Goal: Use online tool/utility: Utilize a website feature to perform a specific function

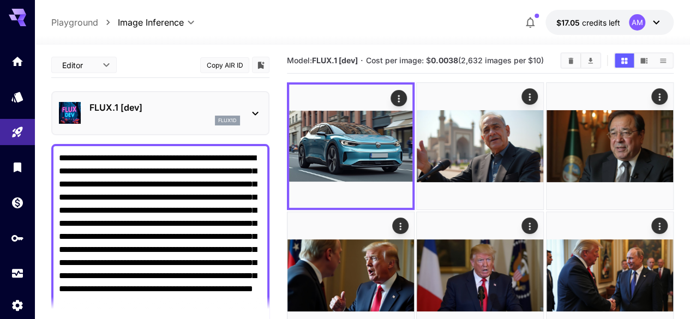
type textarea "**********"
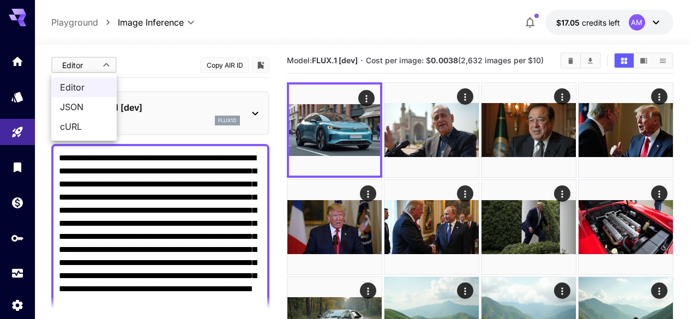
click at [107, 67] on div at bounding box center [349, 159] width 698 height 319
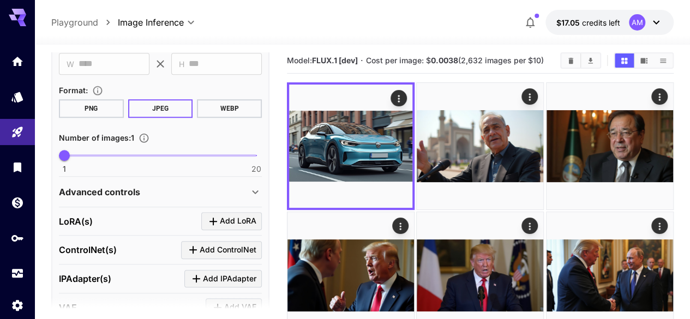
scroll to position [436, 0]
drag, startPoint x: 61, startPoint y: 154, endPoint x: 82, endPoint y: 159, distance: 21.2
click at [82, 159] on span "3" at bounding box center [84, 154] width 11 height 11
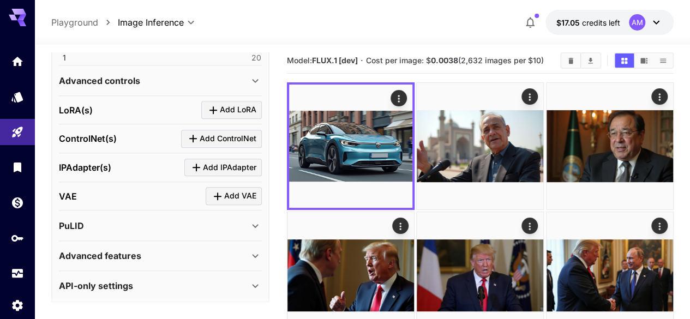
scroll to position [548, 0]
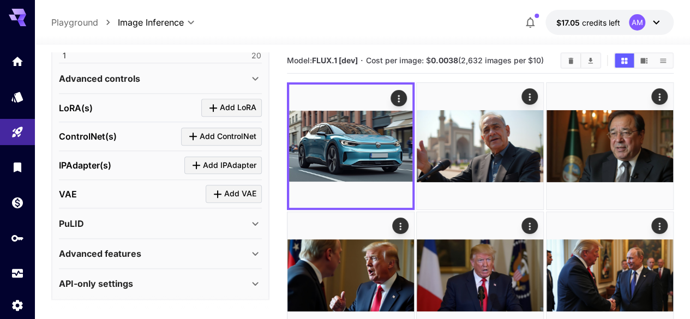
click at [255, 252] on icon at bounding box center [255, 254] width 6 height 4
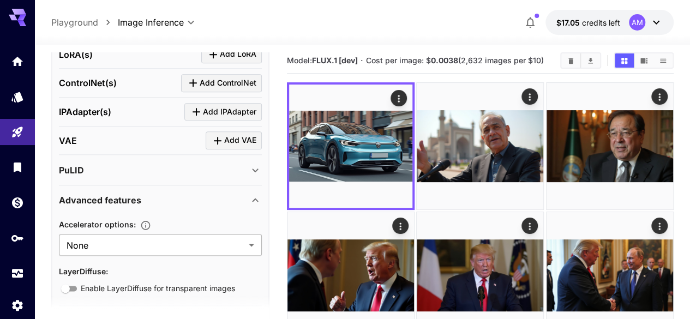
scroll to position [603, 0]
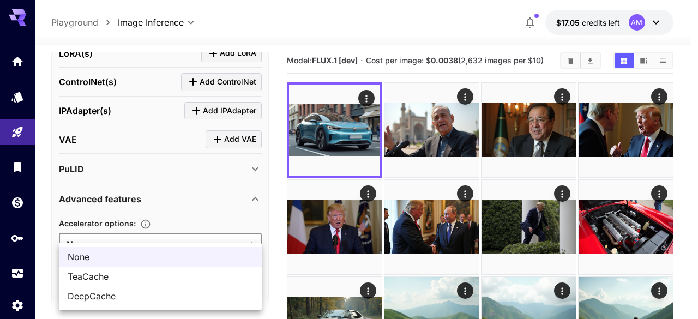
click at [244, 224] on div at bounding box center [349, 159] width 698 height 319
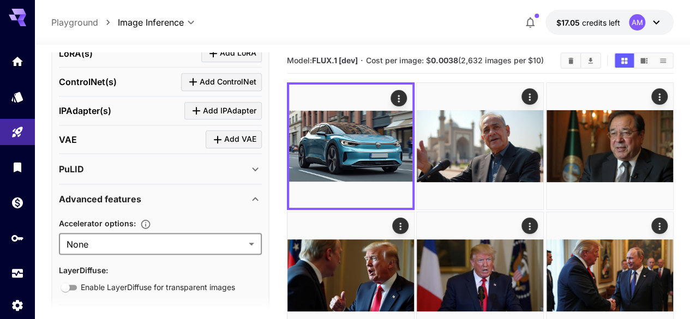
click at [258, 198] on icon at bounding box center [255, 198] width 13 height 13
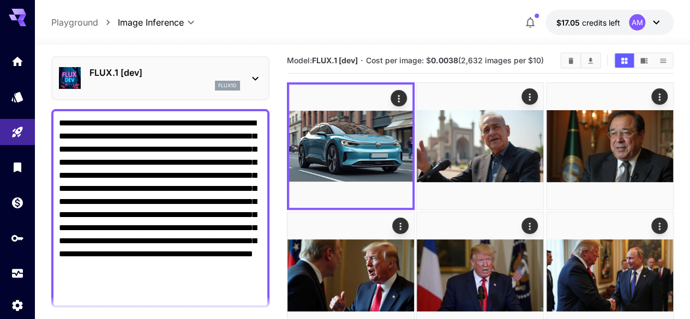
scroll to position [112, 0]
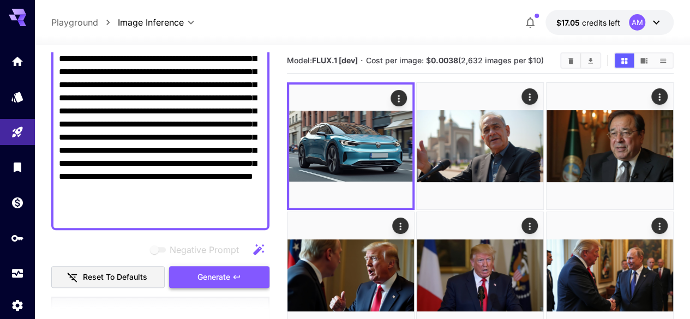
click at [230, 275] on button "Generate" at bounding box center [219, 277] width 100 height 22
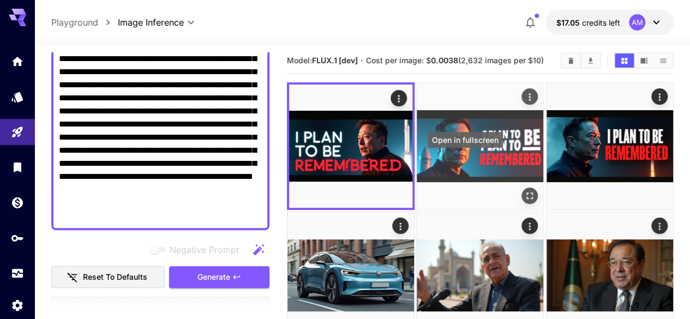
click at [524, 190] on icon "Open in fullscreen" at bounding box center [529, 195] width 11 height 11
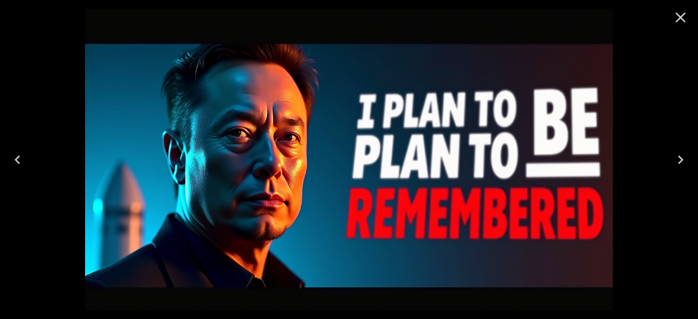
click at [685, 156] on icon "Next" at bounding box center [680, 159] width 17 height 17
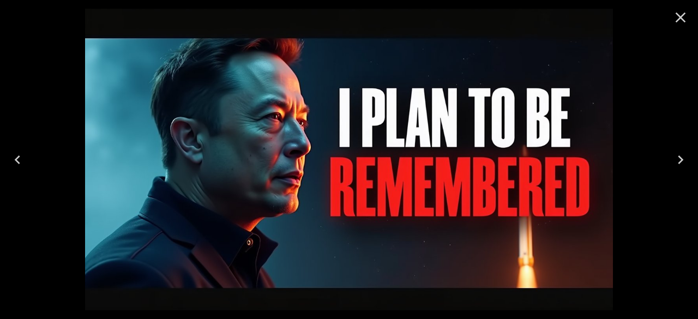
click at [678, 22] on icon "Close" at bounding box center [680, 17] width 17 height 17
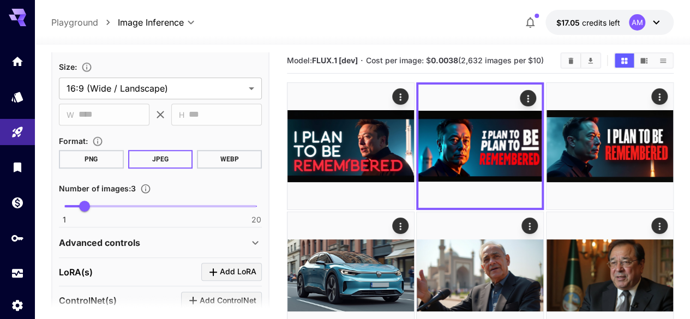
scroll to position [385, 0]
click at [69, 207] on span "1 20 3" at bounding box center [160, 205] width 192 height 16
click at [70, 203] on span "1" at bounding box center [64, 205] width 11 height 11
type input "*"
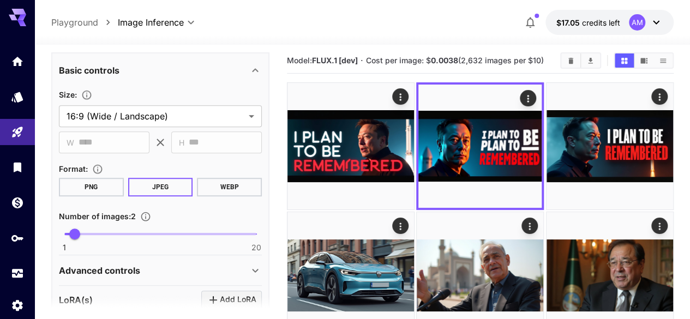
scroll to position [276, 0]
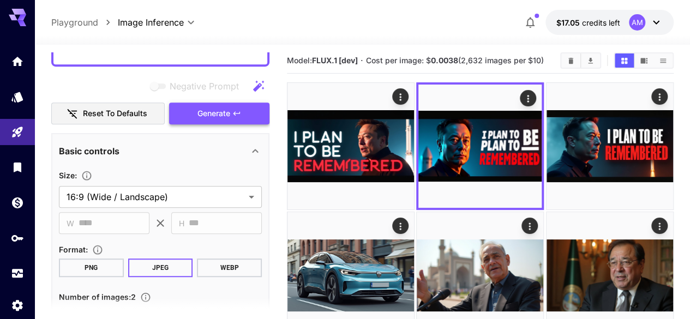
click at [225, 107] on span "Generate" at bounding box center [213, 114] width 33 height 14
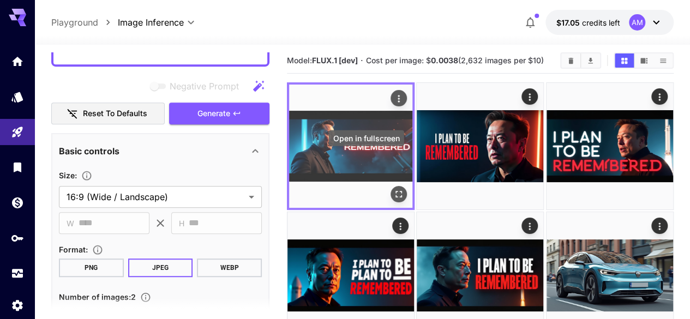
click at [393, 189] on icon "Open in fullscreen" at bounding box center [398, 194] width 11 height 11
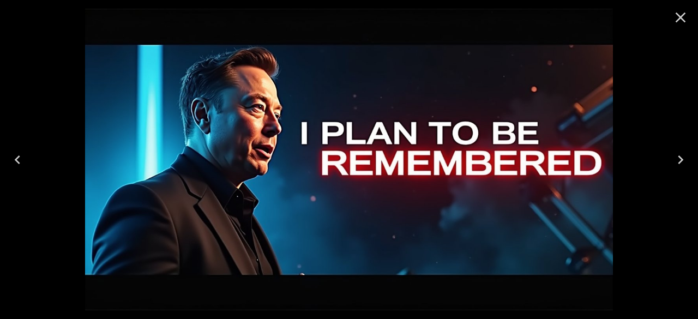
click at [85, 36] on img at bounding box center [349, 159] width 528 height 301
click at [676, 20] on icon "Close" at bounding box center [680, 17] width 17 height 17
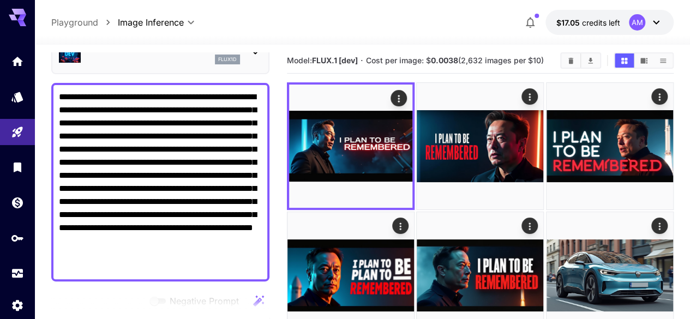
scroll to position [58, 0]
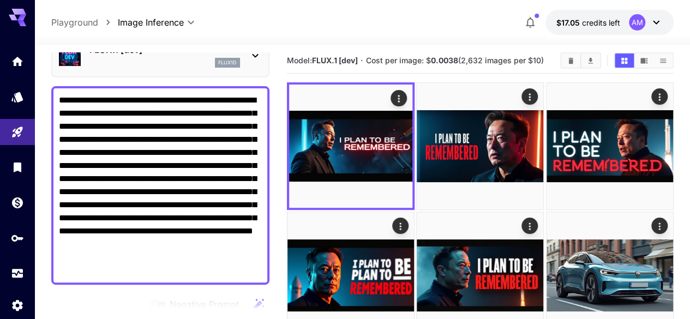
click at [123, 162] on textarea "**********" at bounding box center [160, 185] width 203 height 183
paste textarea
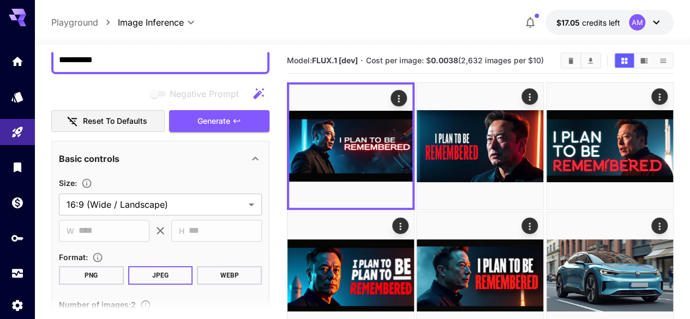
scroll to position [112, 0]
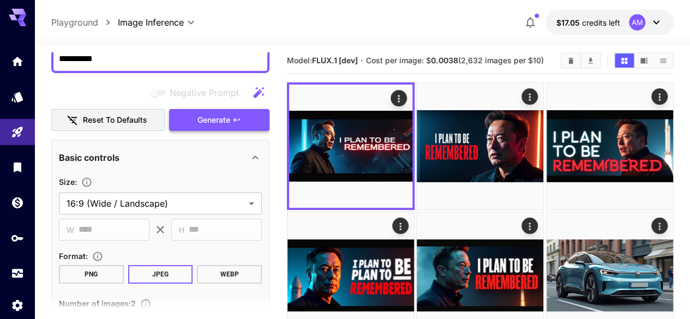
click at [237, 125] on button "Generate" at bounding box center [219, 120] width 100 height 22
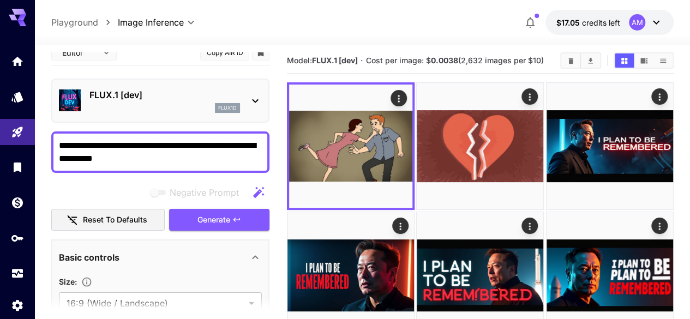
scroll to position [0, 0]
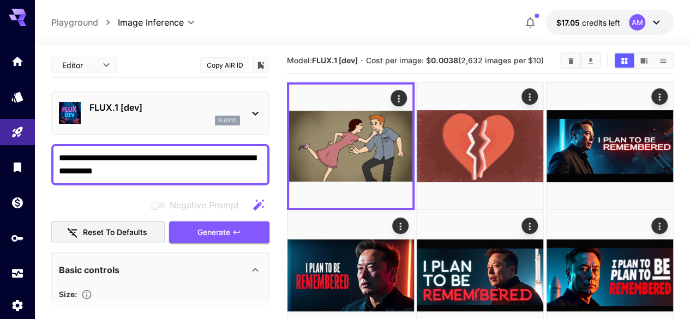
click at [145, 174] on textarea "**********" at bounding box center [160, 165] width 203 height 26
paste textarea "**********"
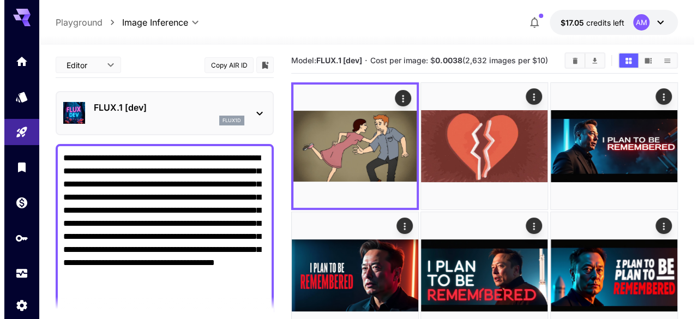
scroll to position [164, 0]
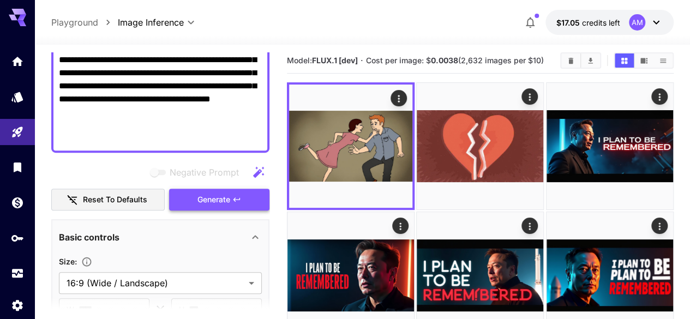
type textarea "**********"
click at [241, 201] on button "Generate" at bounding box center [219, 200] width 100 height 22
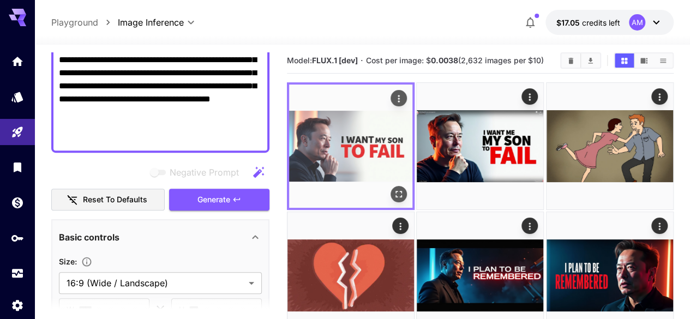
click at [368, 170] on img at bounding box center [350, 145] width 123 height 123
click at [393, 189] on icon "Open in fullscreen" at bounding box center [398, 194] width 11 height 11
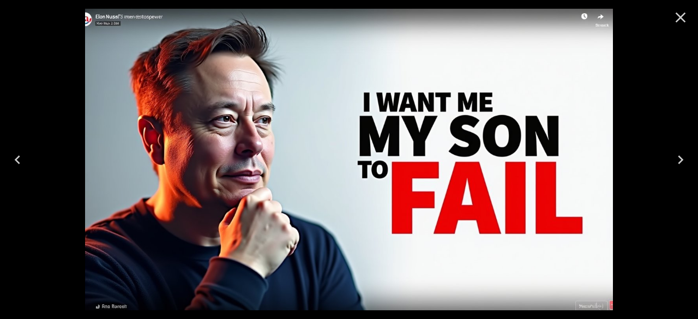
scroll to position [164, 0]
click at [20, 159] on icon "Previous" at bounding box center [17, 159] width 17 height 17
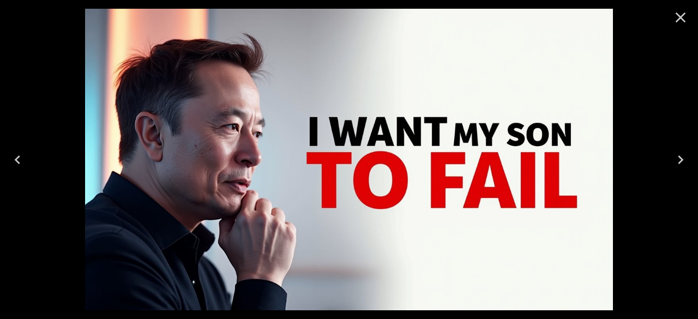
click at [683, 149] on button "Next" at bounding box center [680, 160] width 35 height 44
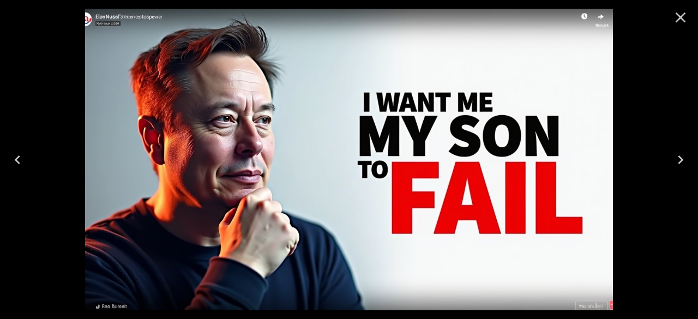
click at [680, 151] on icon "Next" at bounding box center [680, 159] width 17 height 17
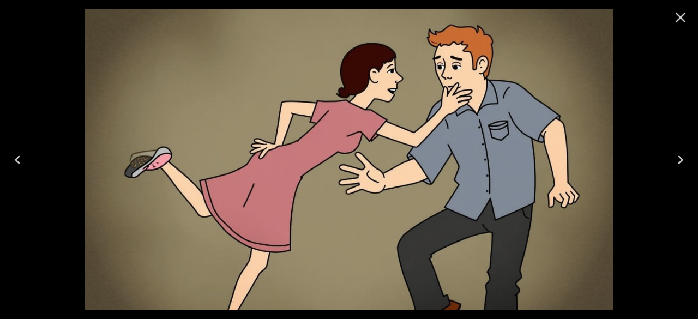
click at [675, 16] on icon "Close" at bounding box center [680, 17] width 17 height 17
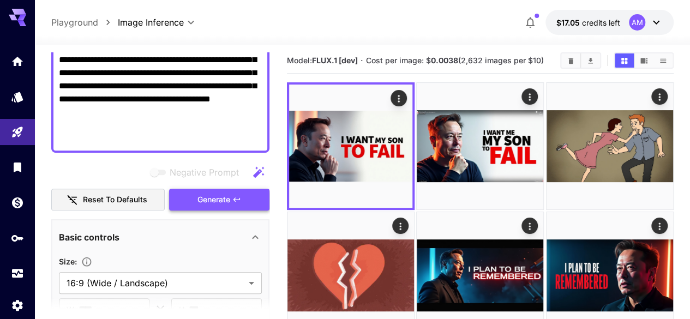
click at [206, 200] on span "Generate" at bounding box center [213, 200] width 33 height 14
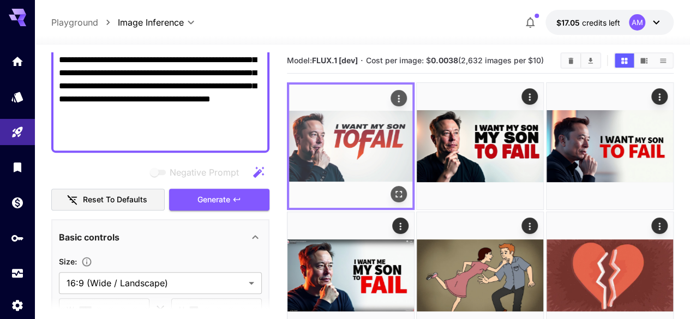
click at [393, 189] on icon "Open in fullscreen" at bounding box center [398, 194] width 11 height 11
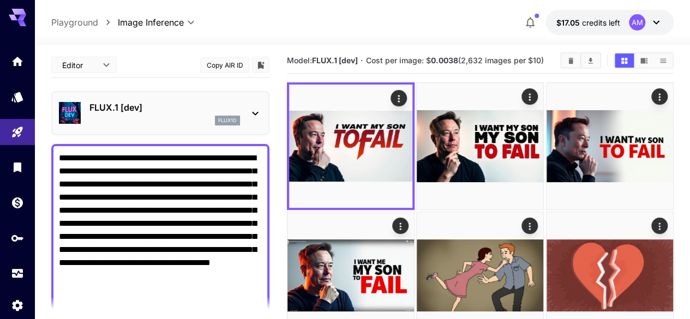
scroll to position [164, 0]
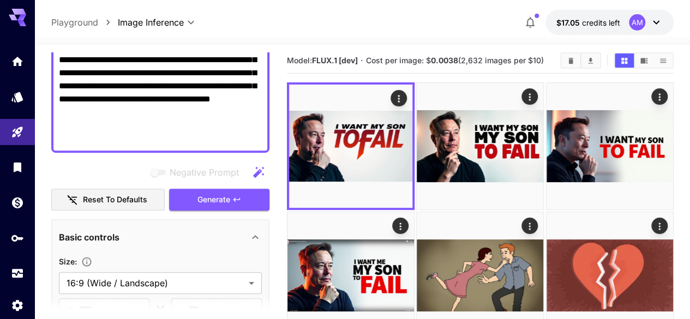
click at [139, 127] on textarea "**********" at bounding box center [160, 66] width 203 height 157
paste textarea
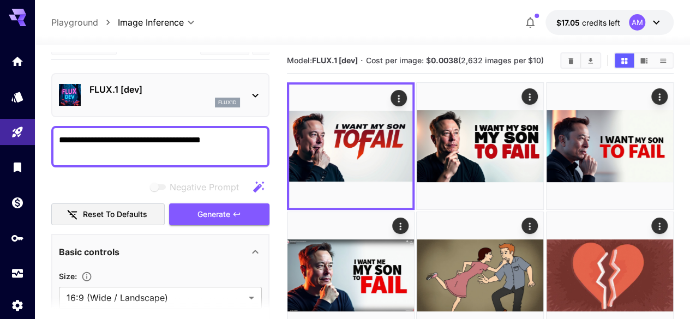
scroll to position [10, 0]
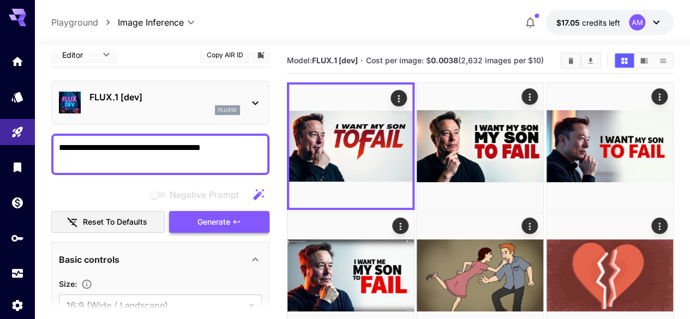
click at [199, 220] on span "Generate" at bounding box center [213, 222] width 33 height 14
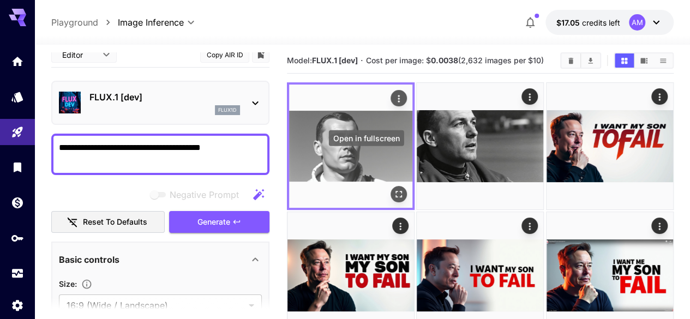
click at [390, 186] on button "Open in fullscreen" at bounding box center [398, 194] width 16 height 16
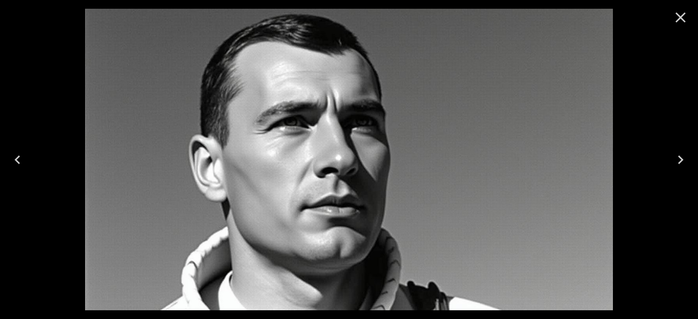
click at [672, 159] on icon "Next" at bounding box center [680, 159] width 17 height 17
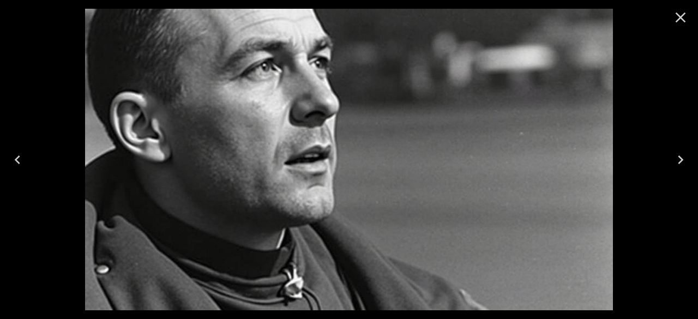
click at [681, 18] on icon "Close" at bounding box center [680, 18] width 10 height 10
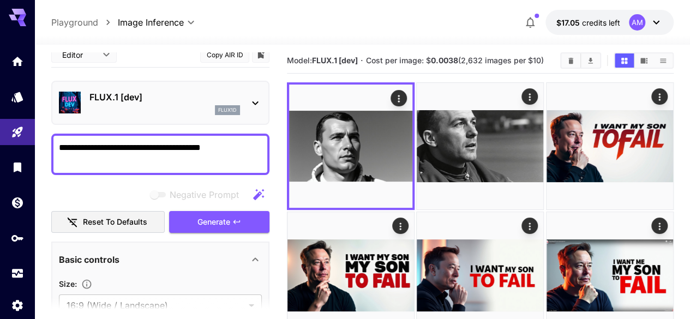
click at [178, 153] on textarea "**********" at bounding box center [160, 154] width 203 height 26
paste textarea
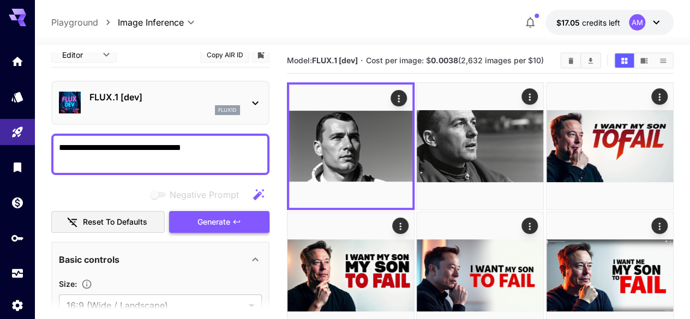
click at [216, 221] on span "Generate" at bounding box center [213, 222] width 33 height 14
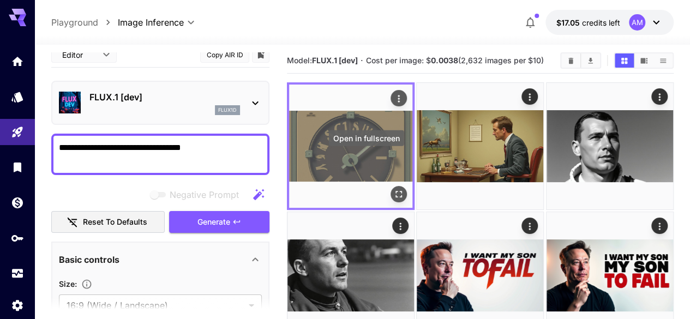
click at [393, 189] on icon "Open in fullscreen" at bounding box center [398, 194] width 11 height 11
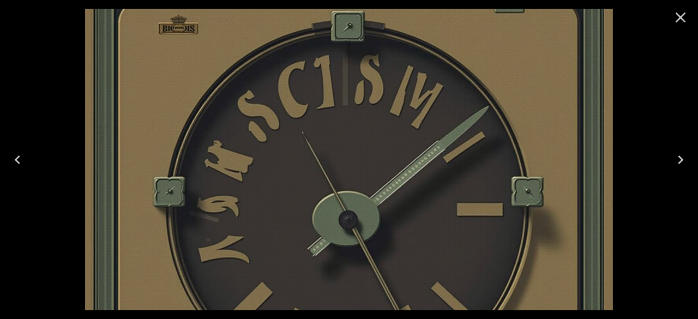
click at [674, 159] on icon "Next" at bounding box center [680, 159] width 17 height 17
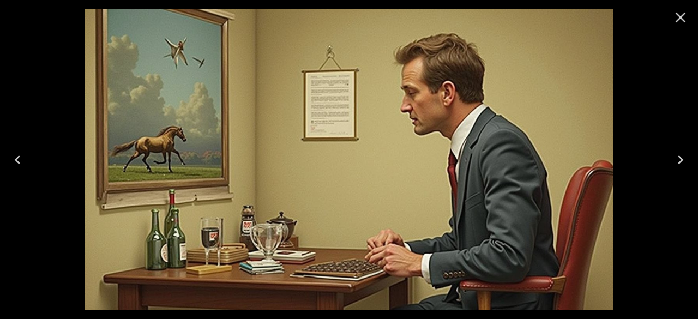
click at [679, 17] on icon "Close" at bounding box center [680, 17] width 17 height 17
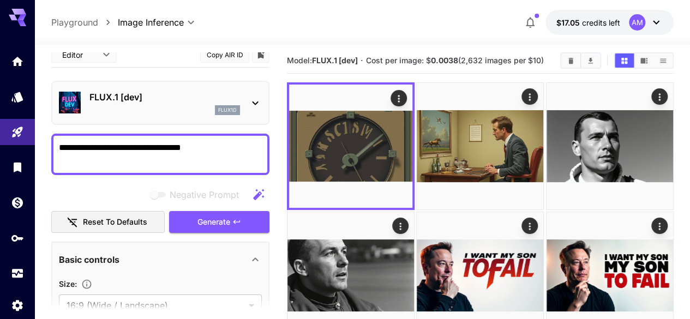
click at [171, 135] on div "**********" at bounding box center [160, 154] width 218 height 41
click at [170, 137] on div "**********" at bounding box center [160, 154] width 218 height 41
click at [170, 138] on div "**********" at bounding box center [160, 154] width 218 height 41
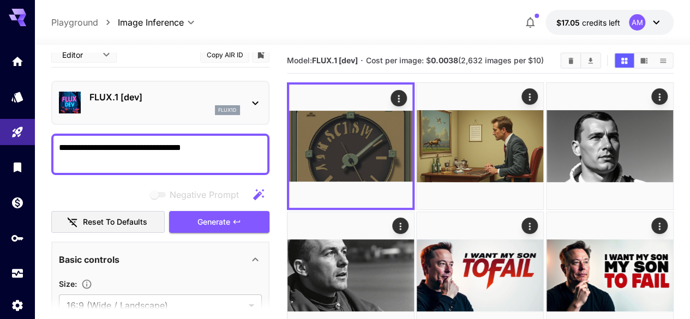
click at [165, 146] on textarea "**********" at bounding box center [160, 154] width 203 height 26
paste textarea "**********"
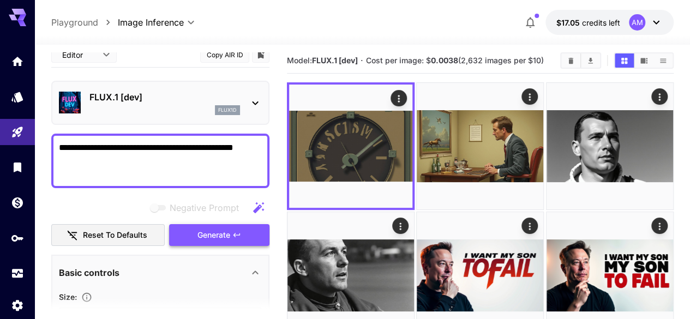
click at [226, 233] on span "Generate" at bounding box center [213, 235] width 33 height 14
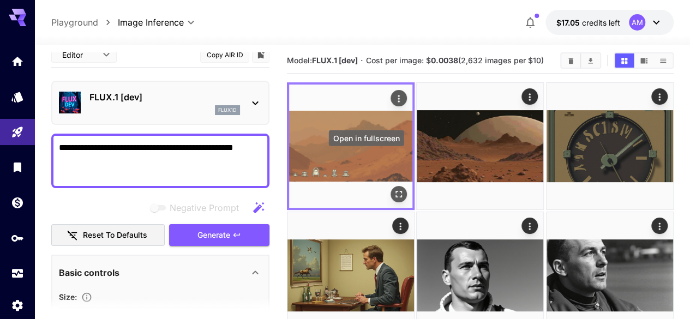
click at [393, 189] on icon "Open in fullscreen" at bounding box center [398, 194] width 11 height 11
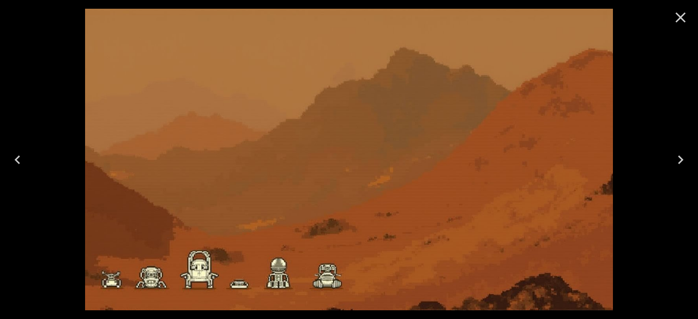
click at [678, 160] on icon "Next" at bounding box center [680, 159] width 17 height 17
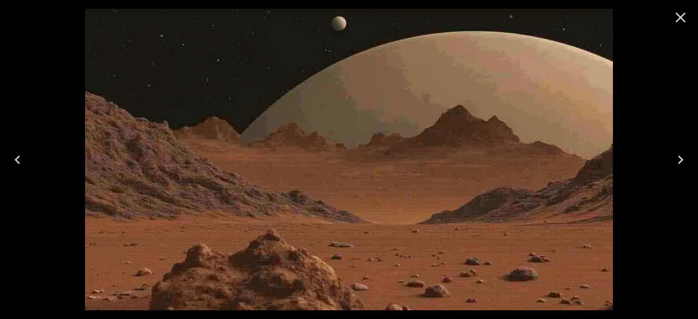
click at [681, 21] on icon "Close" at bounding box center [680, 17] width 17 height 17
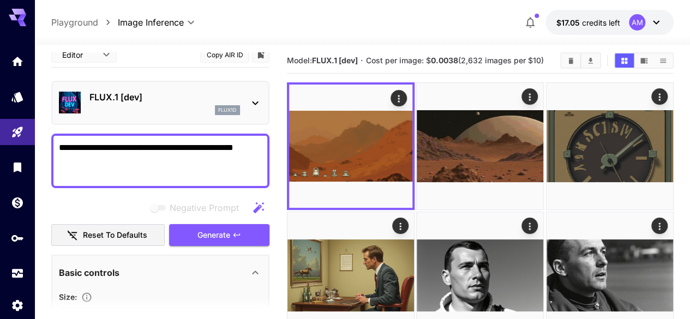
click at [167, 142] on textarea "**********" at bounding box center [160, 160] width 203 height 39
paste textarea "*"
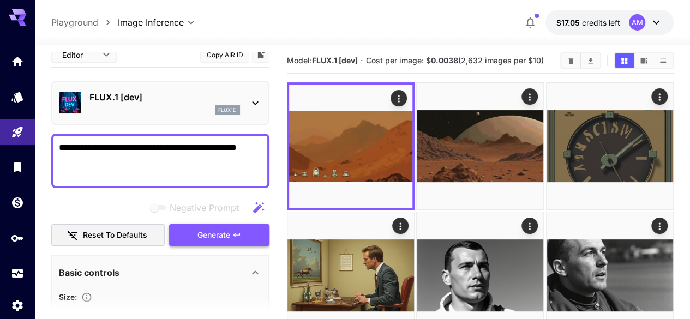
type textarea "**********"
click at [226, 233] on span "Generate" at bounding box center [213, 235] width 33 height 14
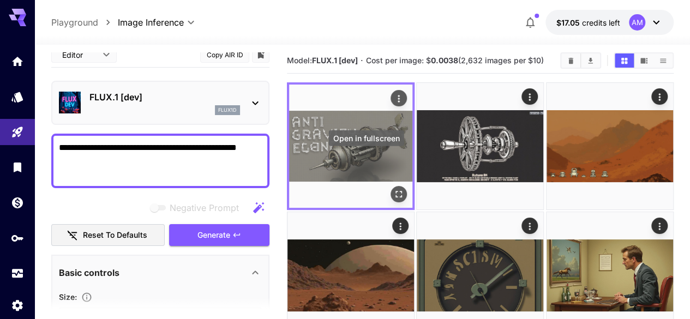
click at [393, 189] on icon "Open in fullscreen" at bounding box center [398, 194] width 11 height 11
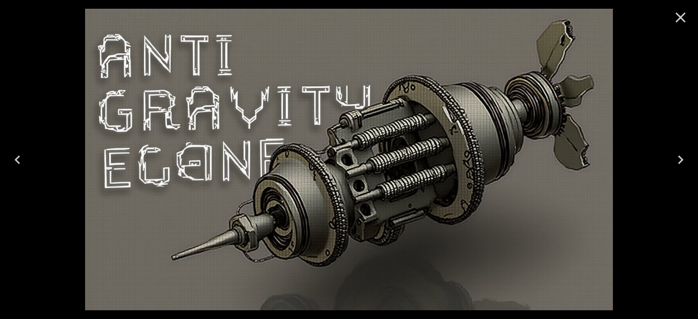
click at [680, 159] on icon "Next" at bounding box center [680, 159] width 5 height 9
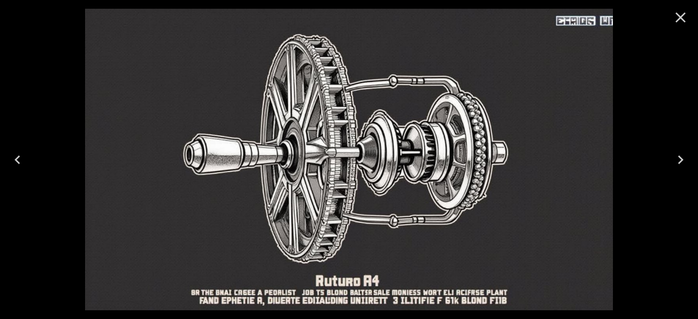
click at [678, 25] on icon "Close" at bounding box center [680, 17] width 17 height 17
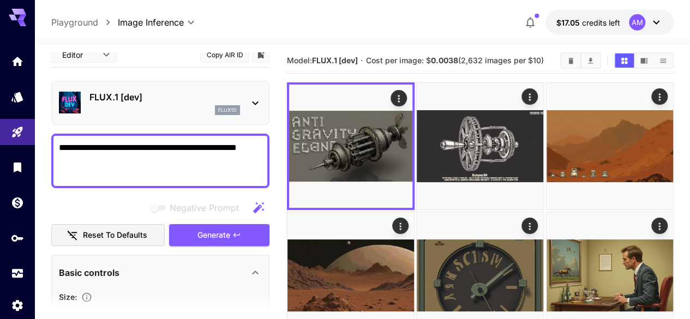
click at [140, 142] on textarea "**********" at bounding box center [160, 160] width 203 height 39
paste textarea
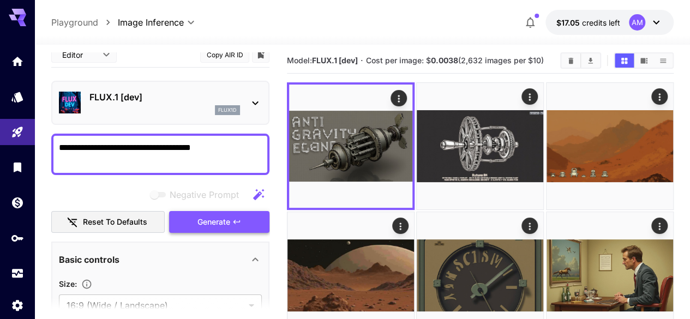
click at [231, 221] on button "Generate" at bounding box center [219, 222] width 100 height 22
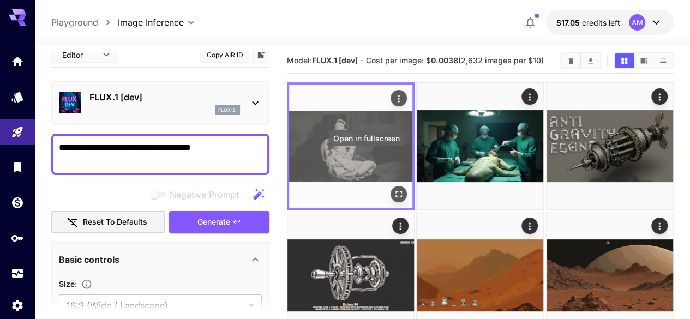
click at [390, 186] on button "Open in fullscreen" at bounding box center [398, 194] width 16 height 16
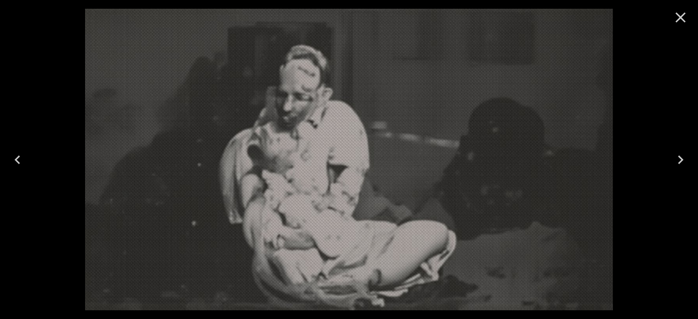
click at [682, 150] on button "Next" at bounding box center [680, 160] width 35 height 44
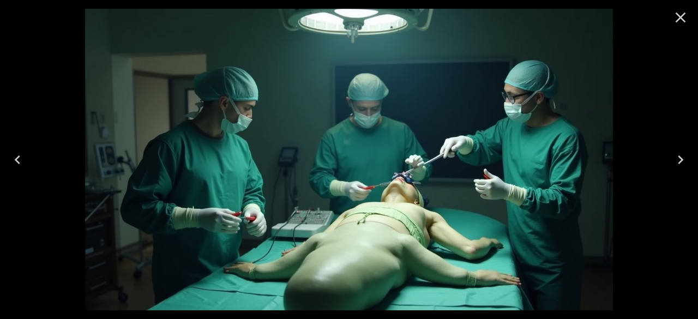
click at [22, 164] on icon "Previous" at bounding box center [17, 159] width 17 height 17
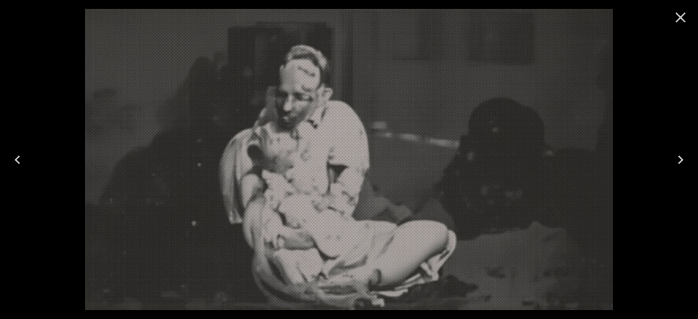
click at [679, 18] on icon "Close" at bounding box center [680, 18] width 10 height 10
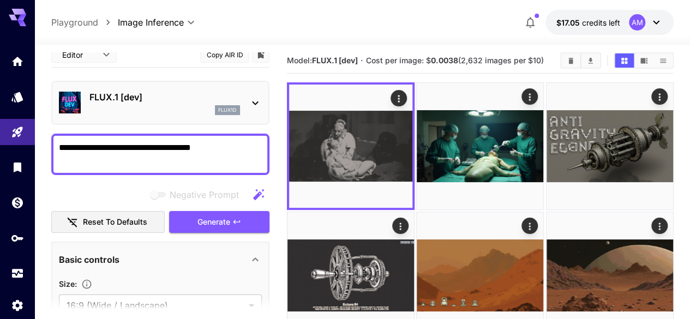
click at [180, 155] on textarea "**********" at bounding box center [160, 154] width 203 height 26
paste textarea "**********"
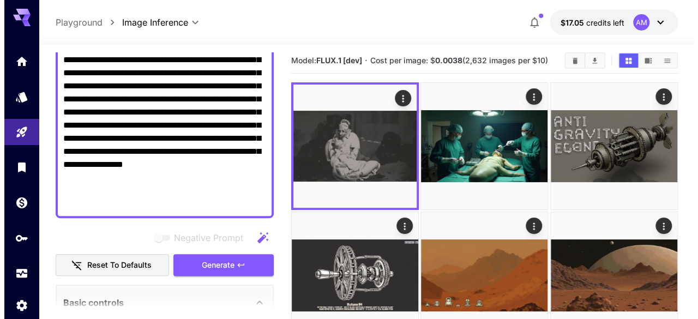
scroll to position [121, 0]
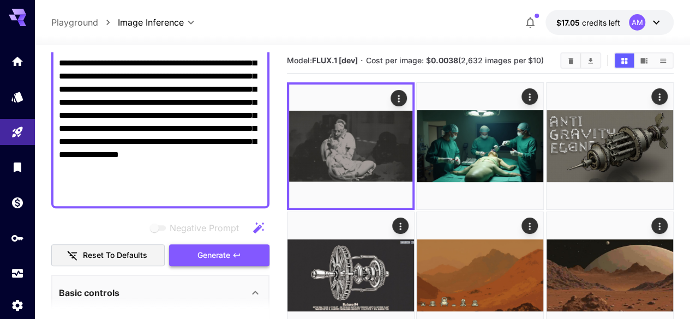
type textarea "**********"
click at [235, 248] on button "Generate" at bounding box center [219, 255] width 100 height 22
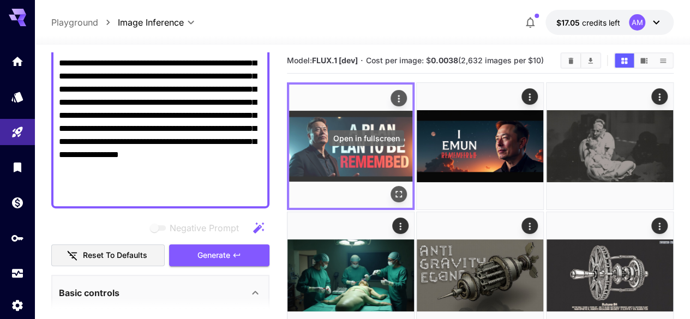
click at [390, 186] on button "Open in fullscreen" at bounding box center [398, 194] width 16 height 16
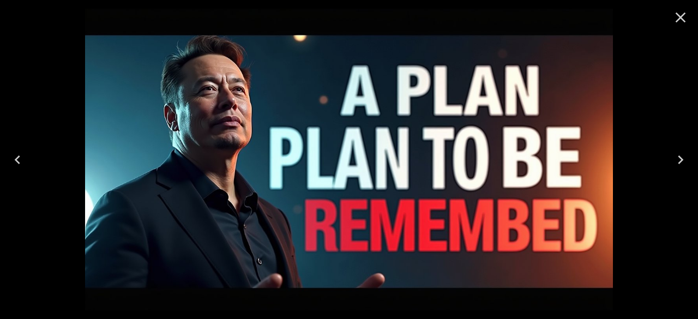
click at [686, 19] on icon "Close" at bounding box center [680, 17] width 17 height 17
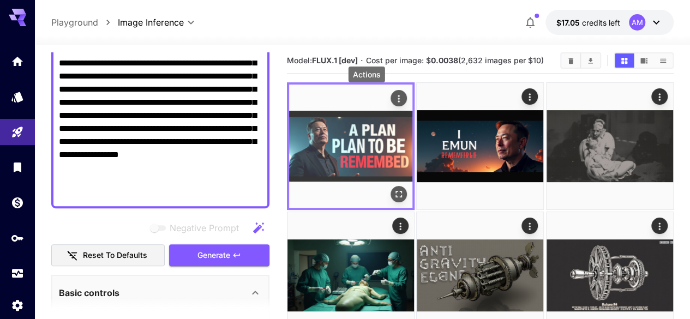
click at [393, 101] on icon "Actions" at bounding box center [398, 98] width 11 height 11
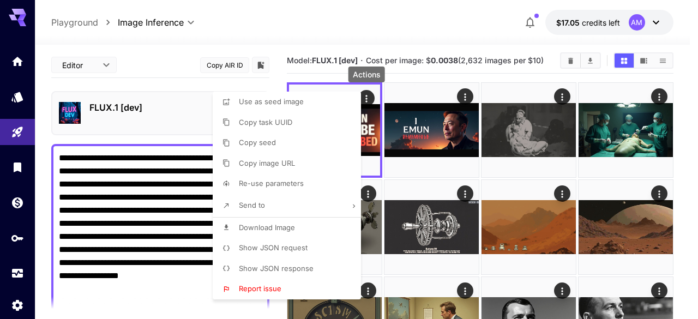
scroll to position [121, 0]
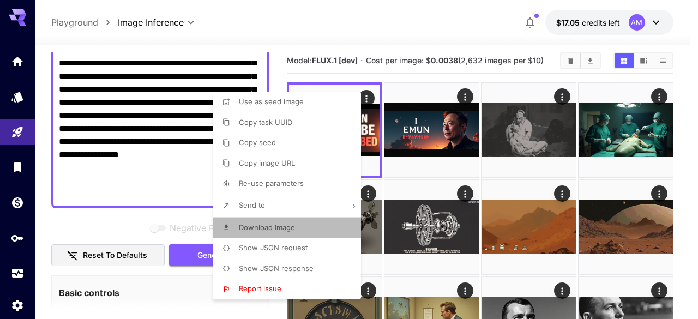
click at [289, 219] on li "Download Image" at bounding box center [290, 227] width 155 height 21
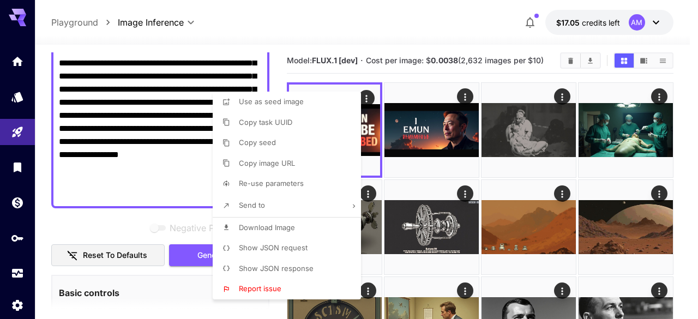
click at [426, 31] on div at bounding box center [349, 159] width 698 height 319
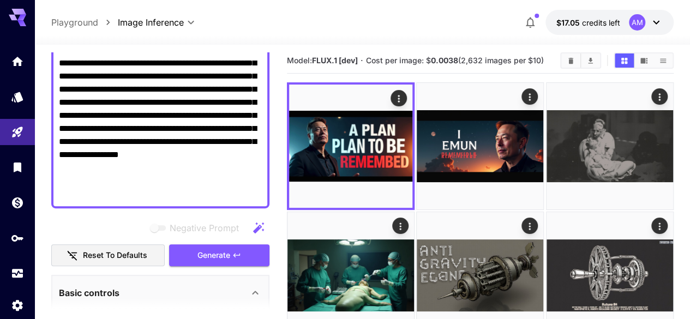
click at [192, 90] on textarea "**********" at bounding box center [160, 116] width 203 height 170
paste textarea
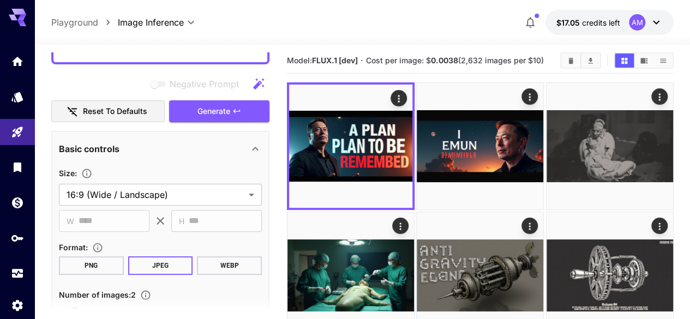
scroll to position [113, 0]
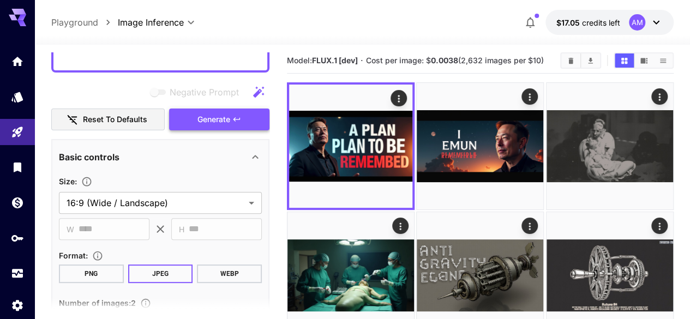
type textarea "**********"
click at [238, 123] on icon "button" at bounding box center [236, 119] width 9 height 9
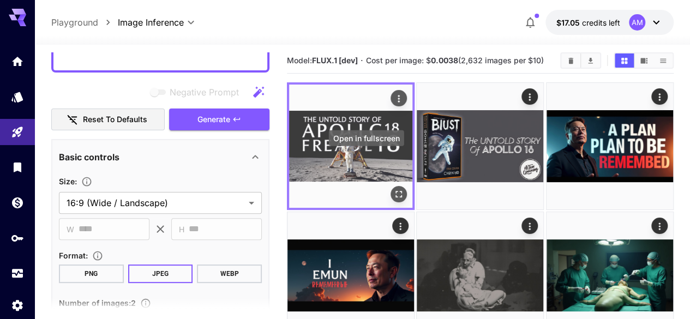
click at [393, 189] on icon "Open in fullscreen" at bounding box center [398, 194] width 11 height 11
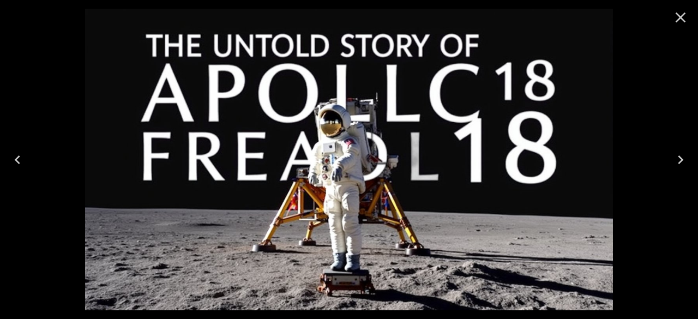
click at [671, 160] on button "Next" at bounding box center [680, 160] width 35 height 44
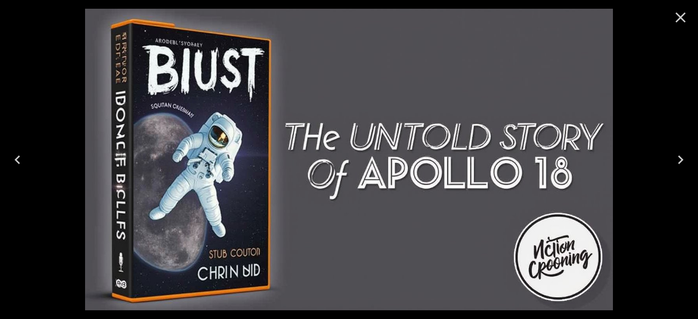
click at [680, 16] on icon "Close" at bounding box center [680, 18] width 10 height 10
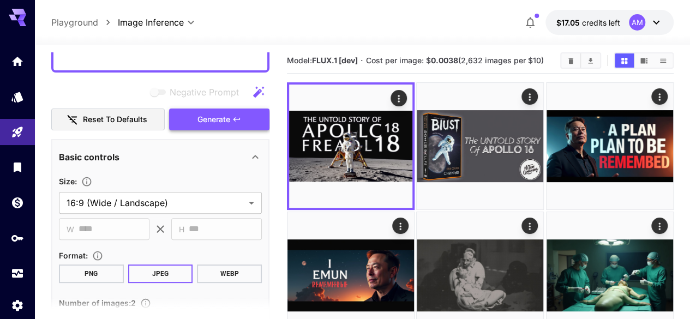
click at [253, 117] on button "Generate" at bounding box center [219, 119] width 100 height 22
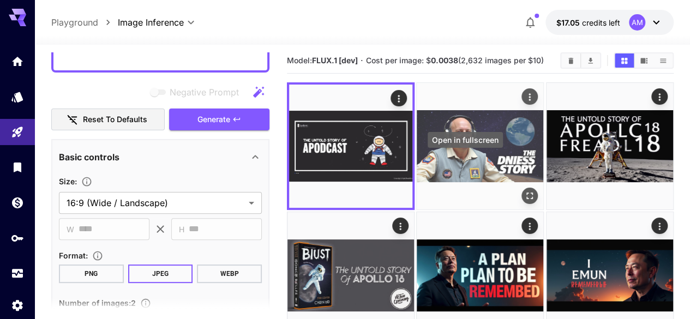
click at [524, 190] on icon "Open in fullscreen" at bounding box center [529, 195] width 11 height 11
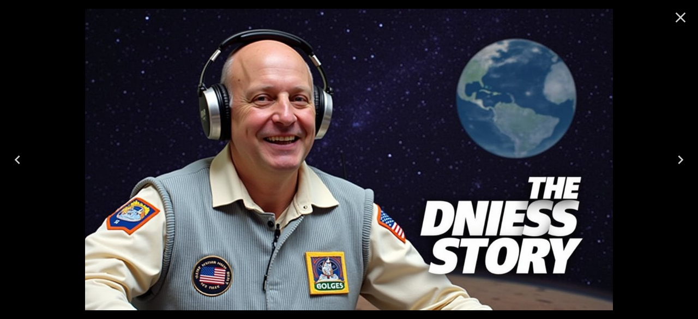
click at [24, 160] on icon "Previous" at bounding box center [17, 159] width 17 height 17
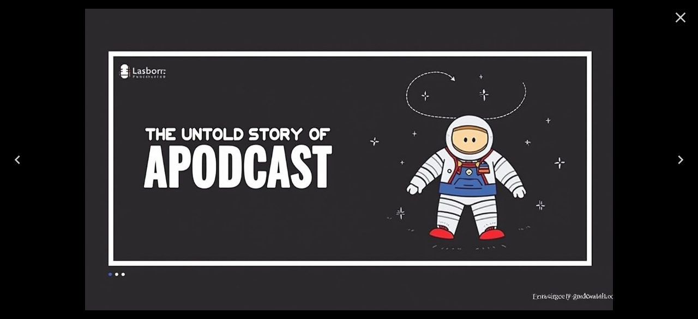
click at [679, 16] on icon "Close" at bounding box center [680, 18] width 10 height 10
